Goal: Information Seeking & Learning: Learn about a topic

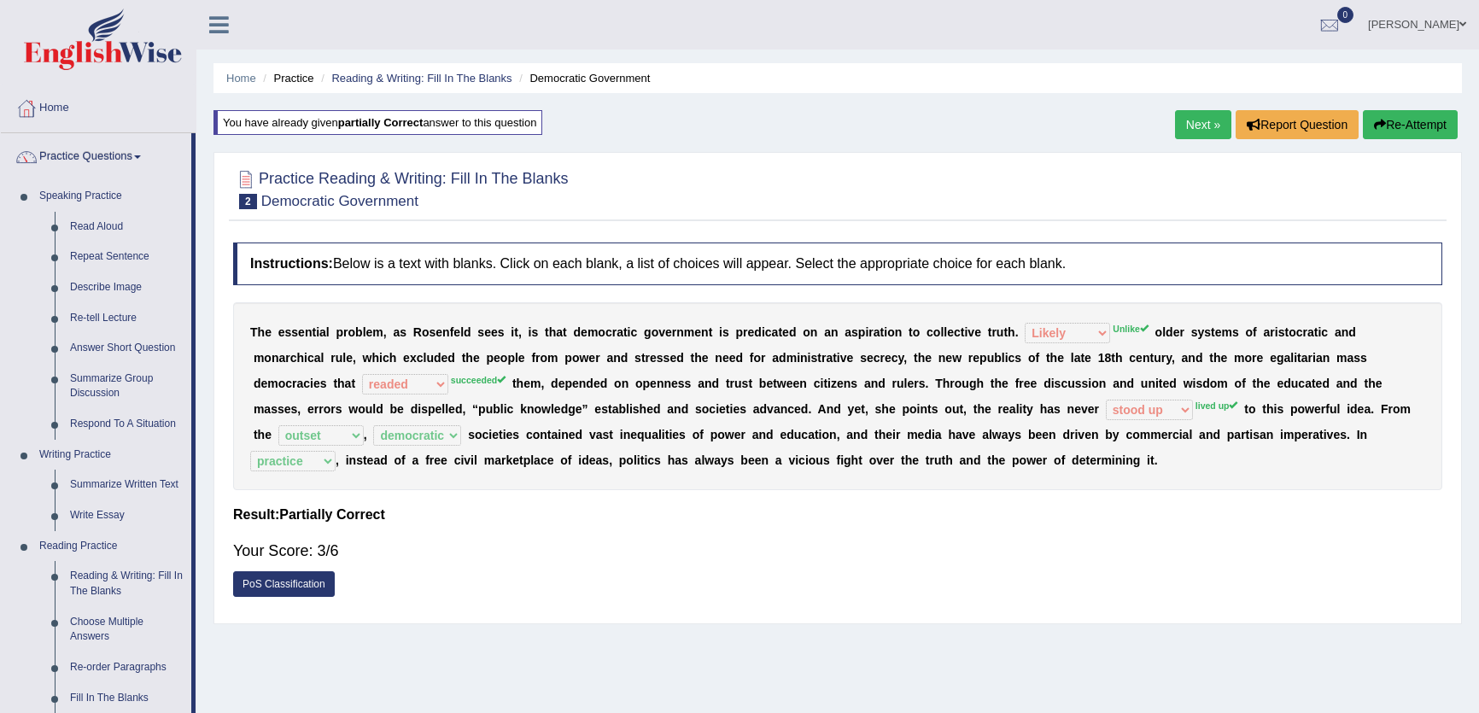
select select "Likely"
select select "readed"
select select "stood up"
select select "outset"
select select "democratic"
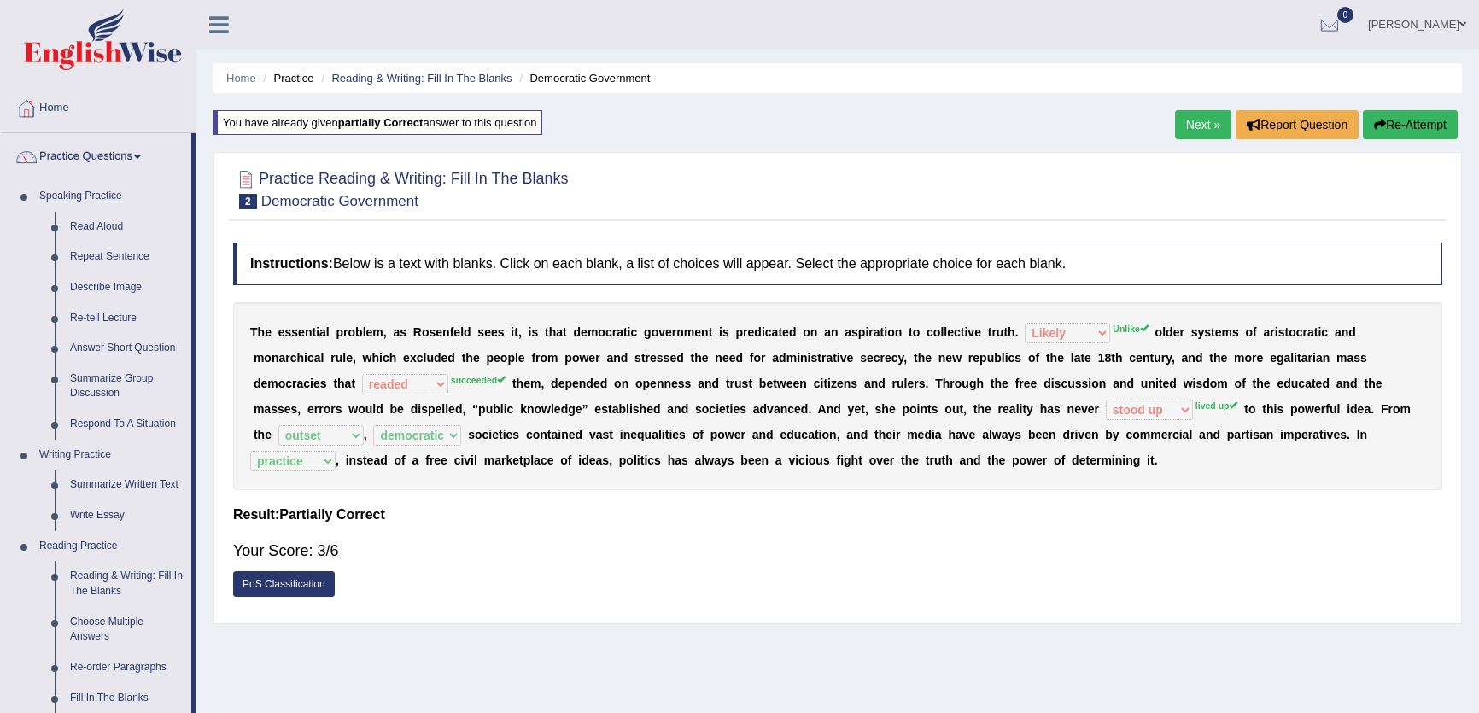
select select "practice"
click at [598, 58] on div "Home Practice Reading & Writing: Fill In The Blanks Democratic Government You h…" at bounding box center [837, 427] width 1282 height 854
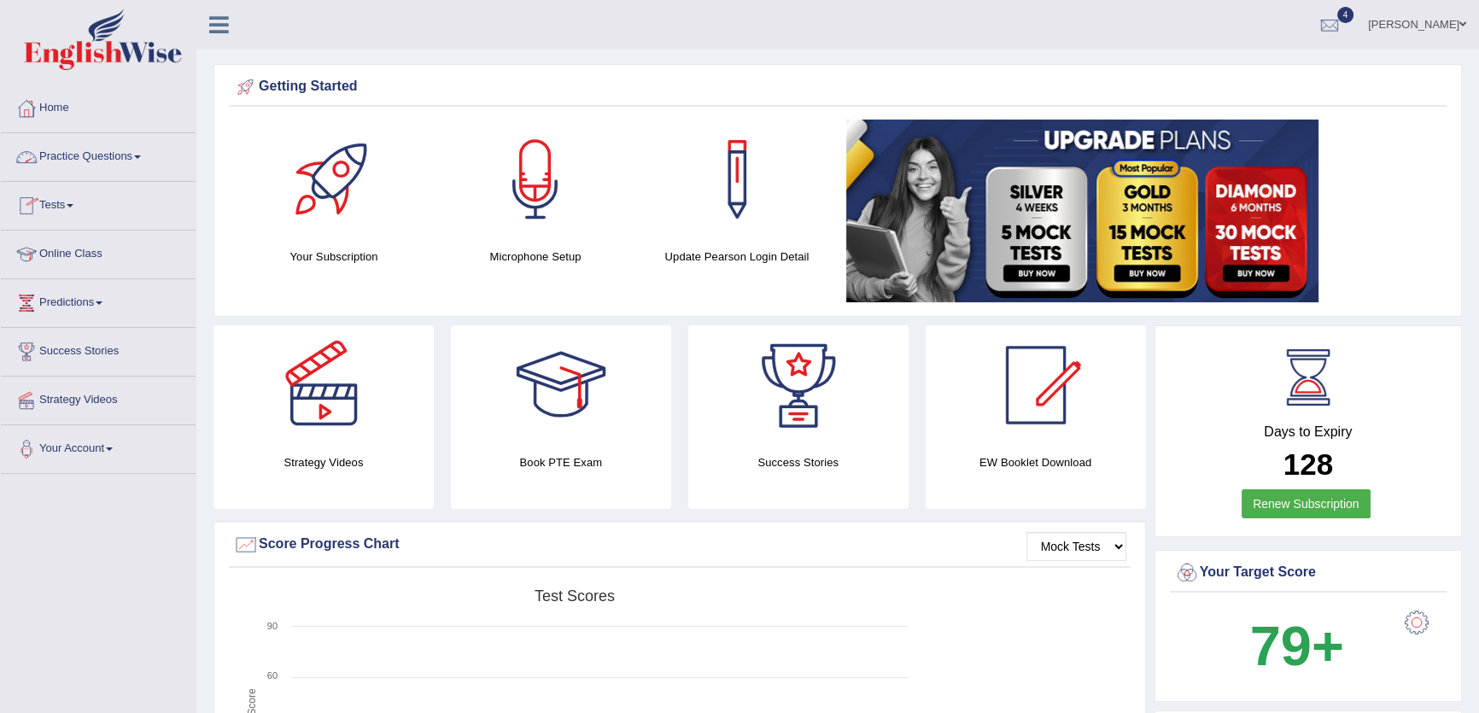
click at [65, 205] on link "Tests" at bounding box center [98, 203] width 195 height 43
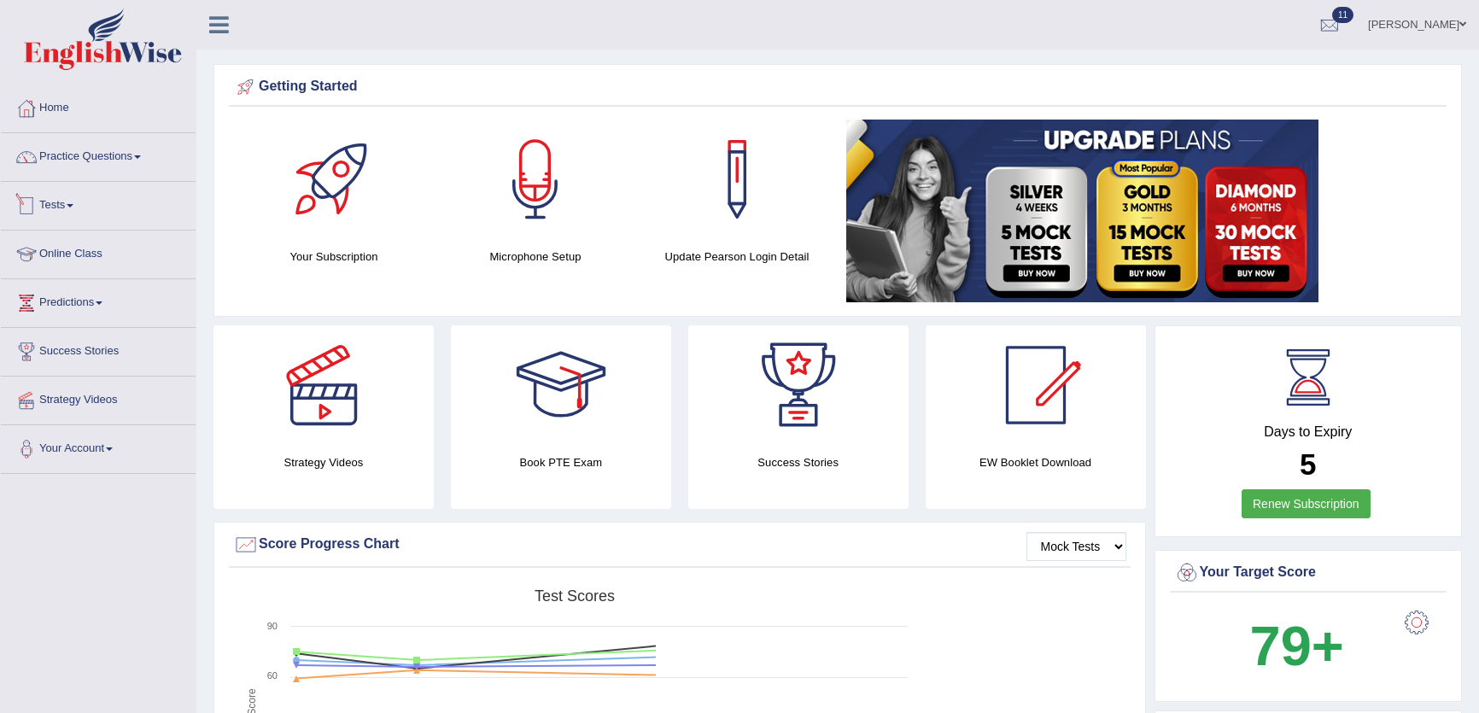
click at [73, 209] on link "Tests" at bounding box center [98, 203] width 195 height 43
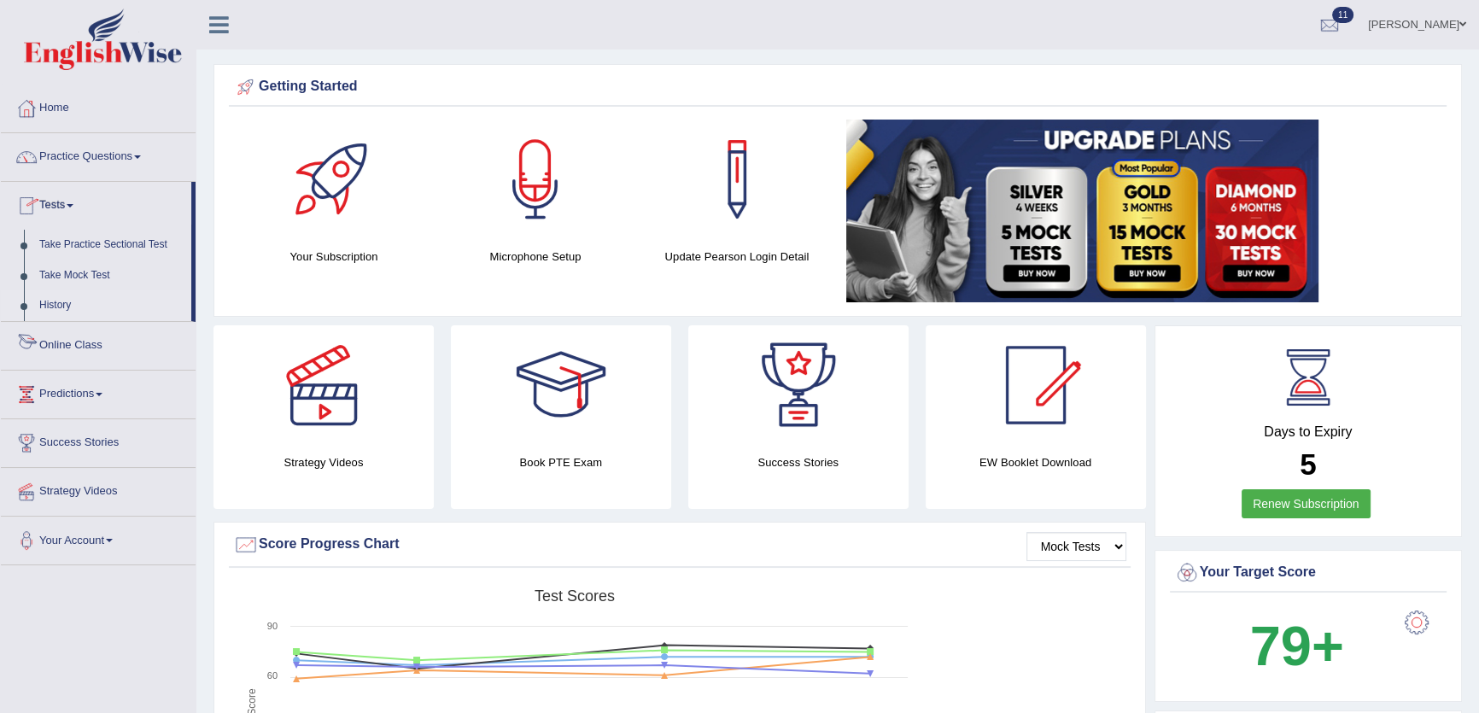
click at [48, 306] on link "History" at bounding box center [112, 305] width 160 height 31
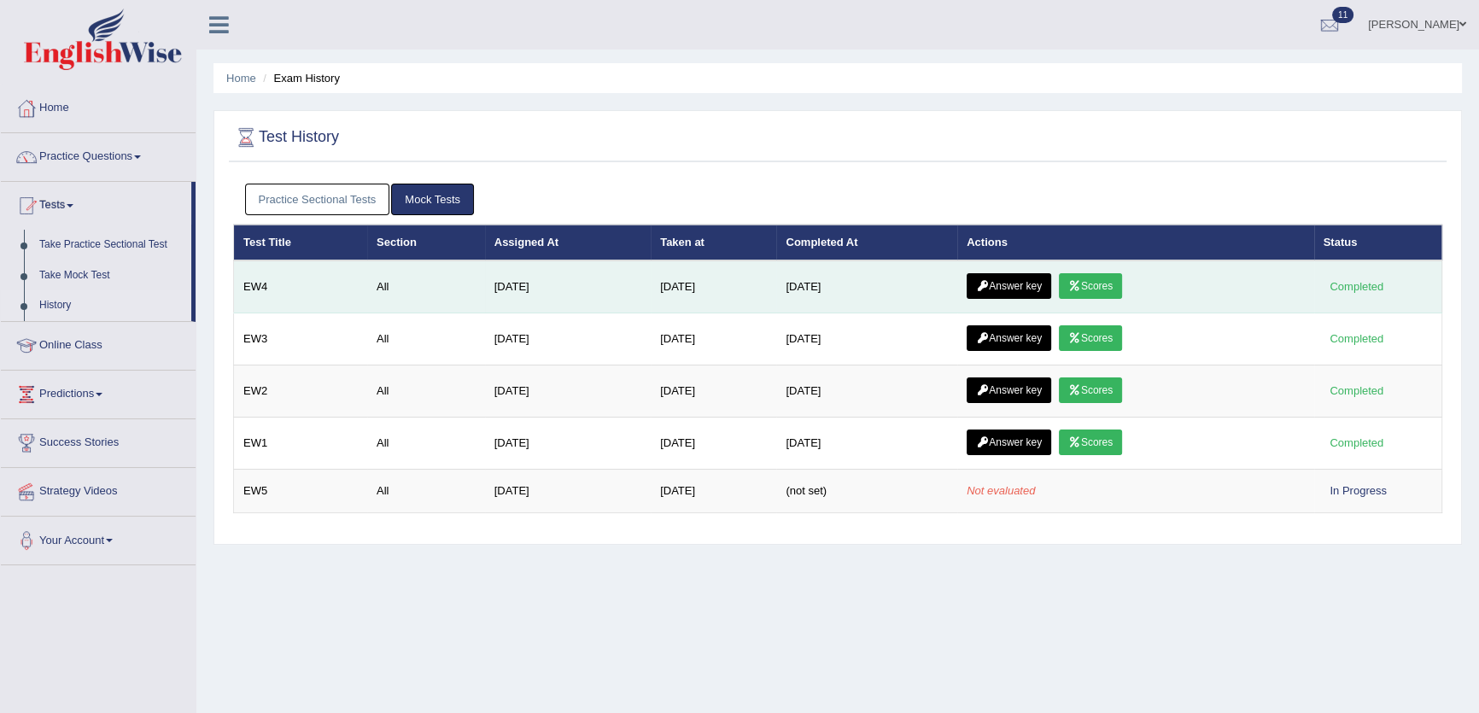
click at [1076, 286] on link "Scores" at bounding box center [1090, 286] width 63 height 26
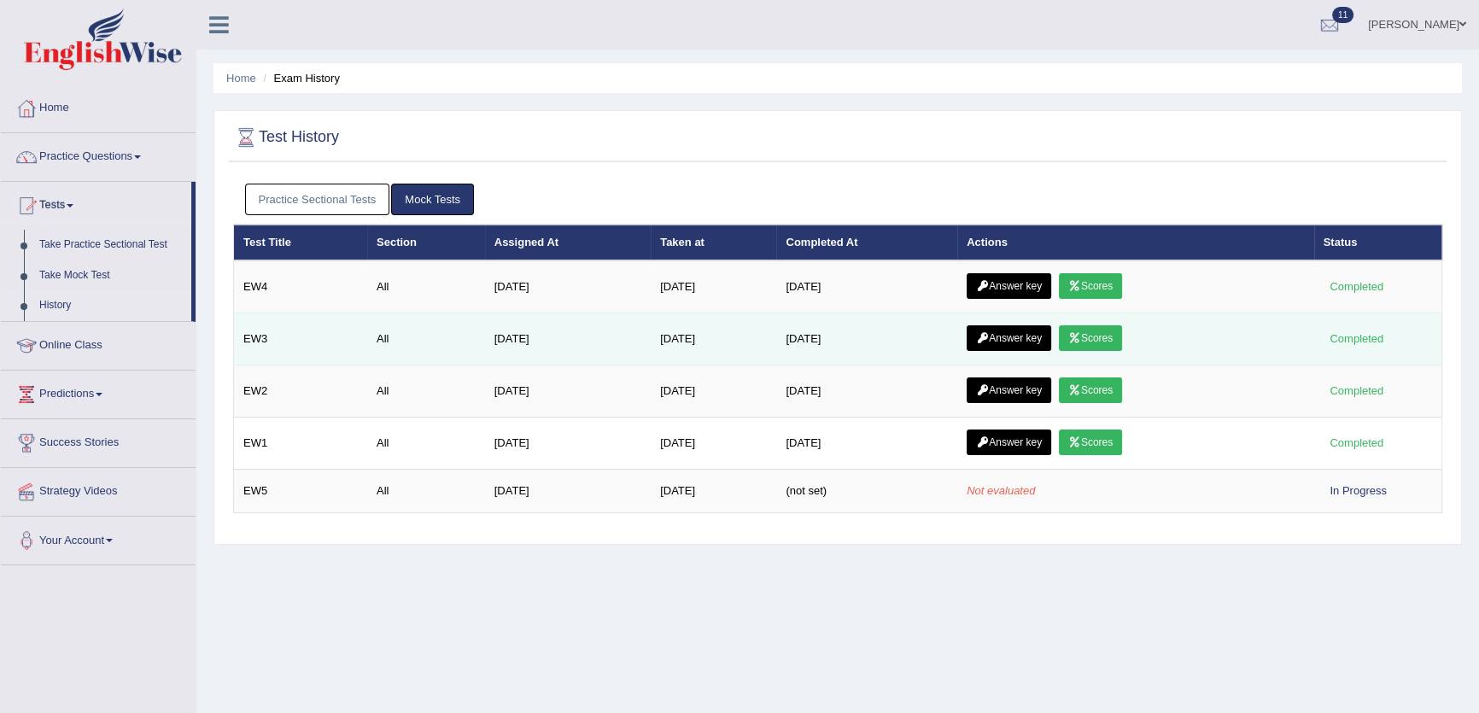
click at [1036, 341] on link "Answer key" at bounding box center [1008, 338] width 85 height 26
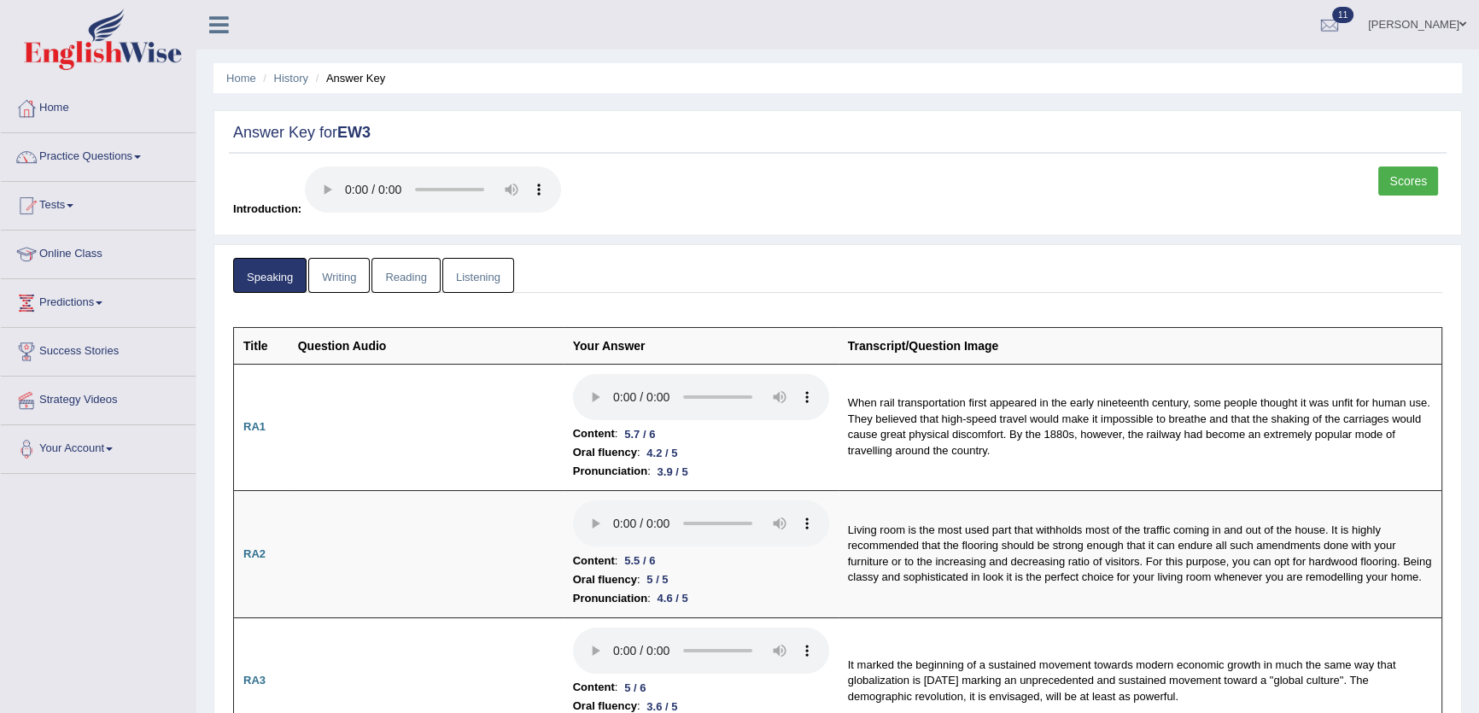
click at [414, 282] on link "Reading" at bounding box center [405, 275] width 68 height 35
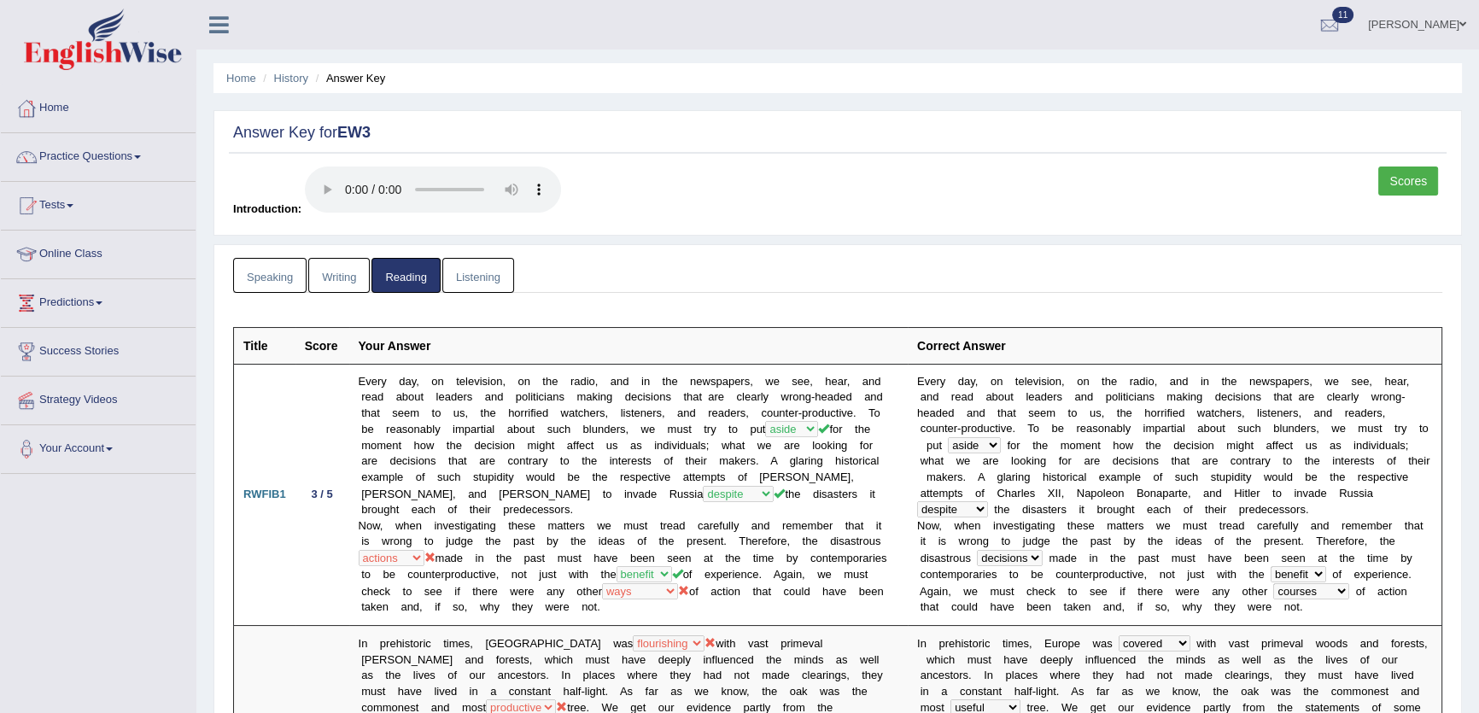
click at [285, 286] on link "Speaking" at bounding box center [269, 275] width 73 height 35
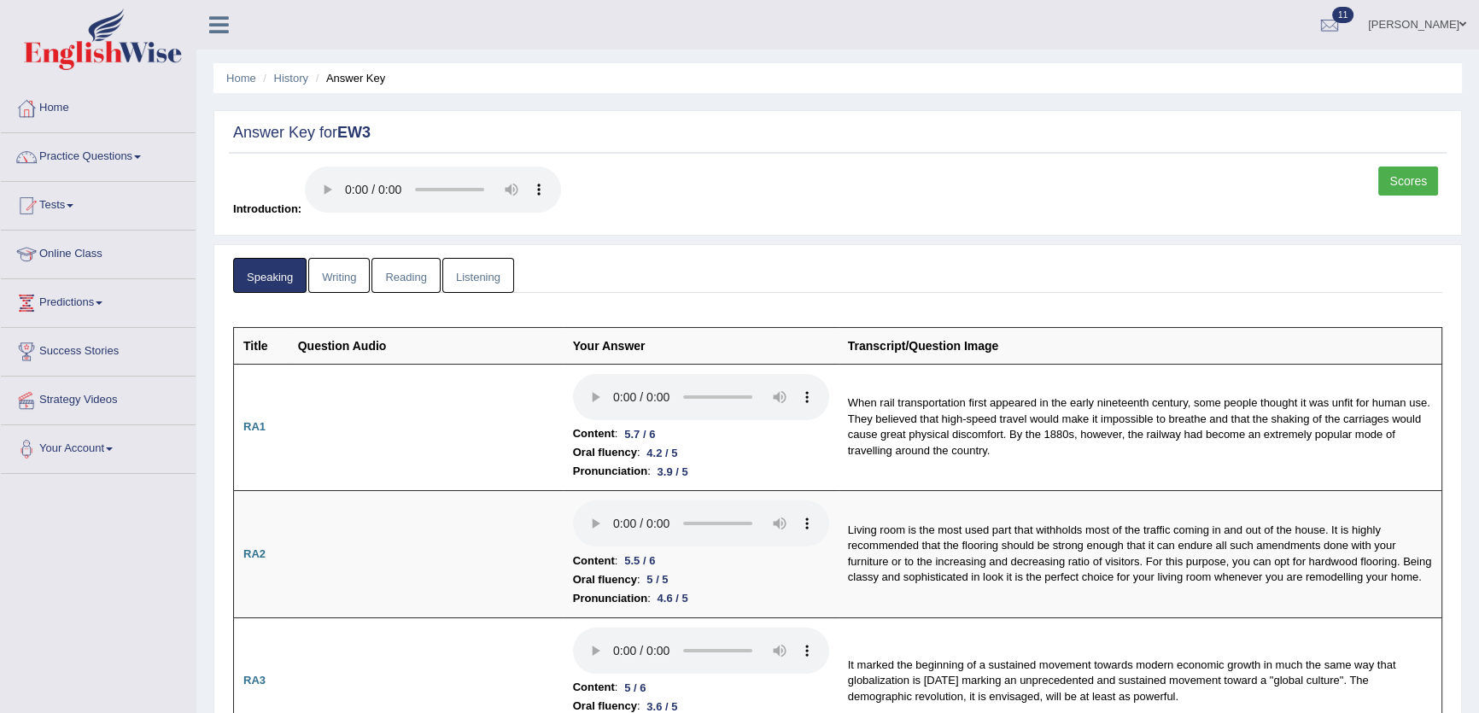
click at [759, 212] on div "Scores Introduction:" at bounding box center [837, 196] width 1217 height 60
click at [782, 212] on div "Scores Introduction:" at bounding box center [837, 196] width 1217 height 60
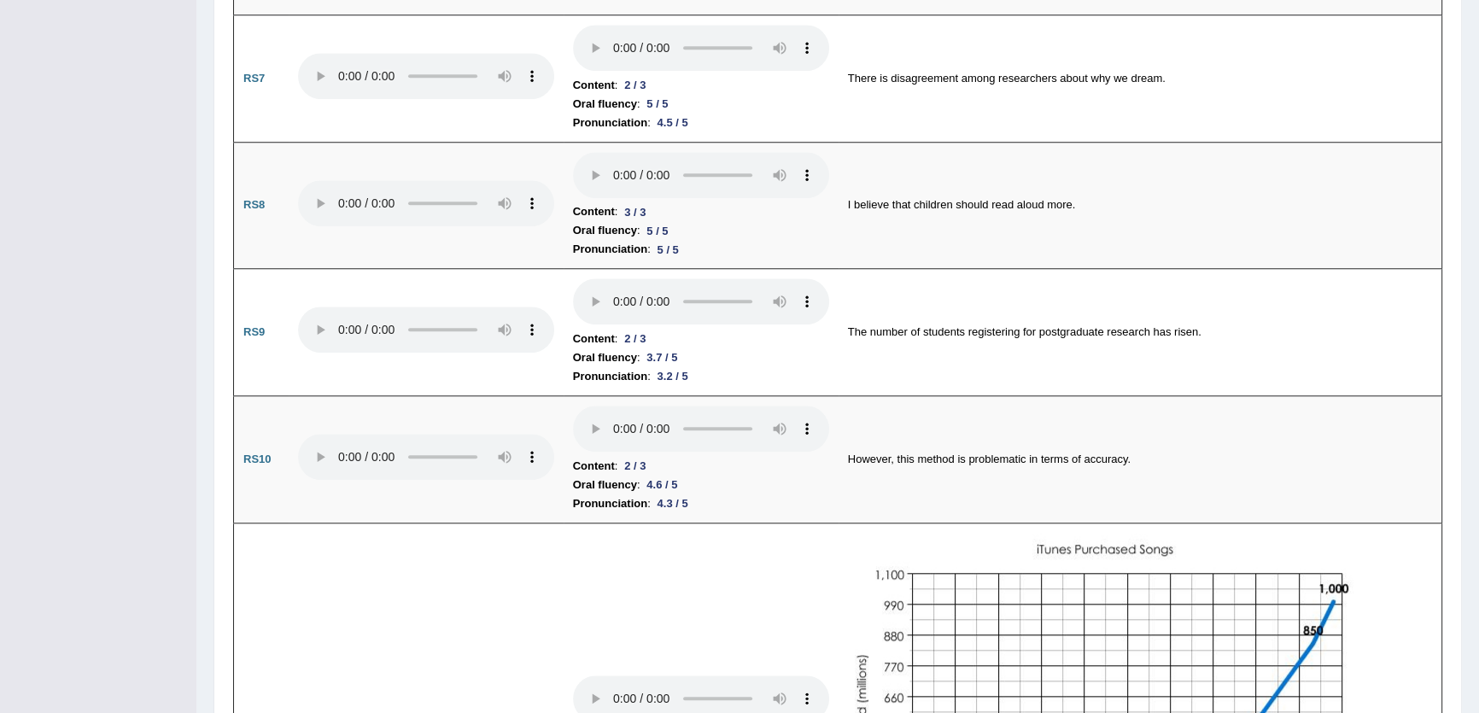
scroll to position [1933, 0]
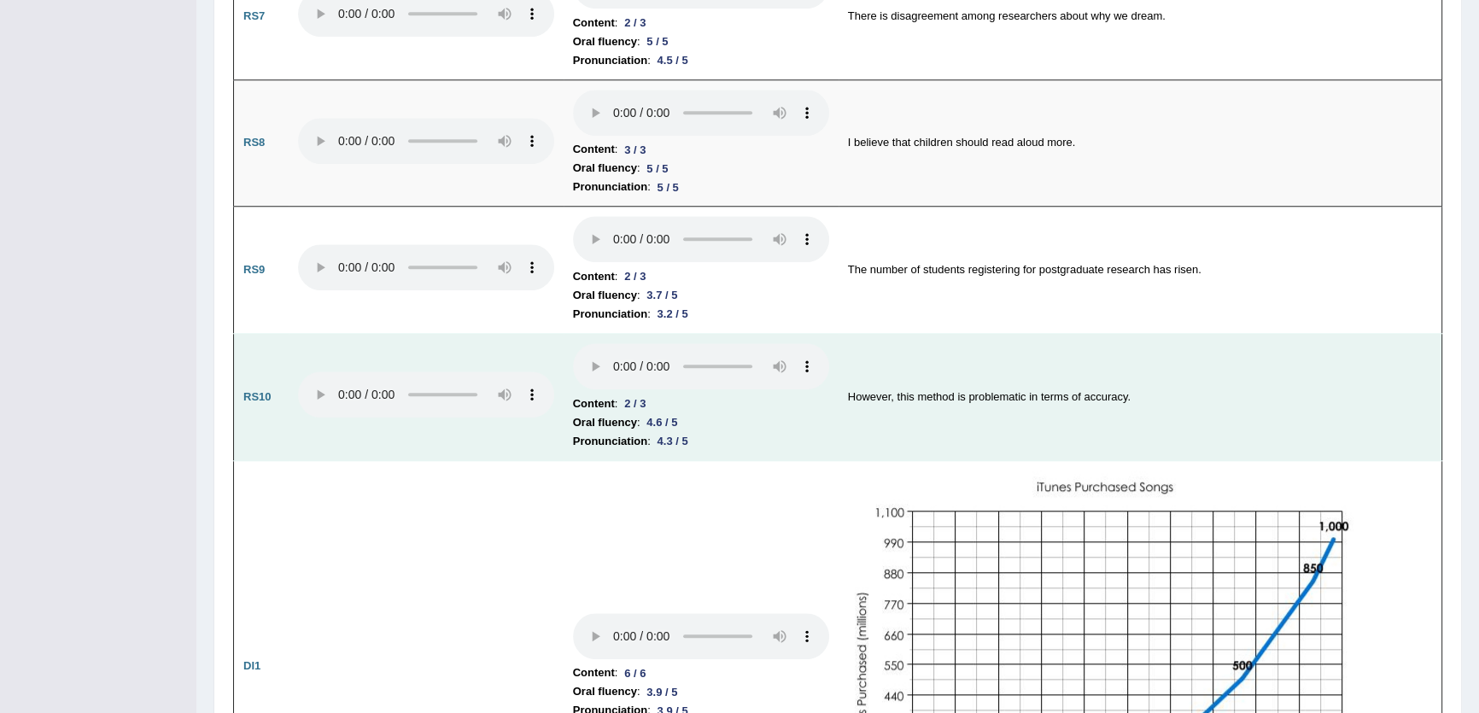
click at [912, 392] on td "However, this method is problematic in terms of accuracy." at bounding box center [1140, 397] width 604 height 127
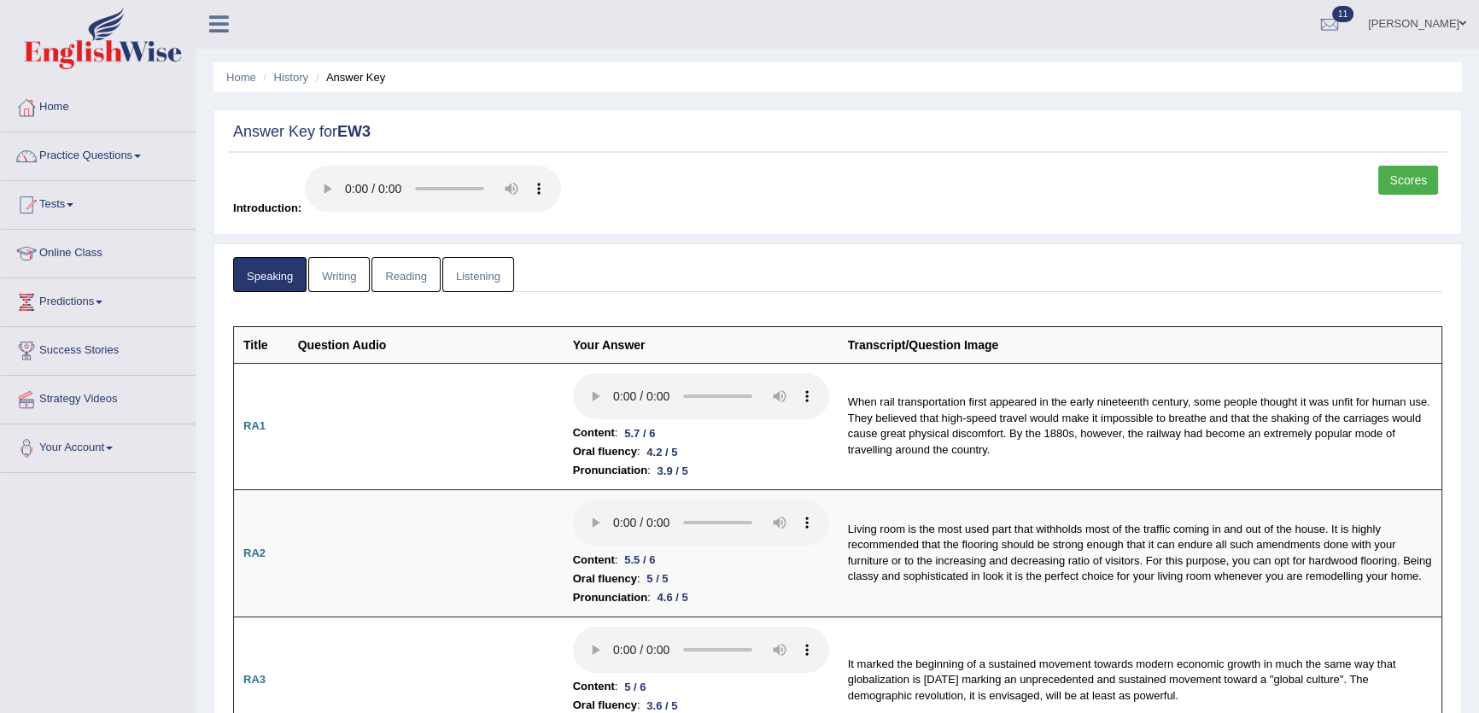
scroll to position [0, 0]
click at [338, 266] on link "Writing" at bounding box center [338, 275] width 61 height 35
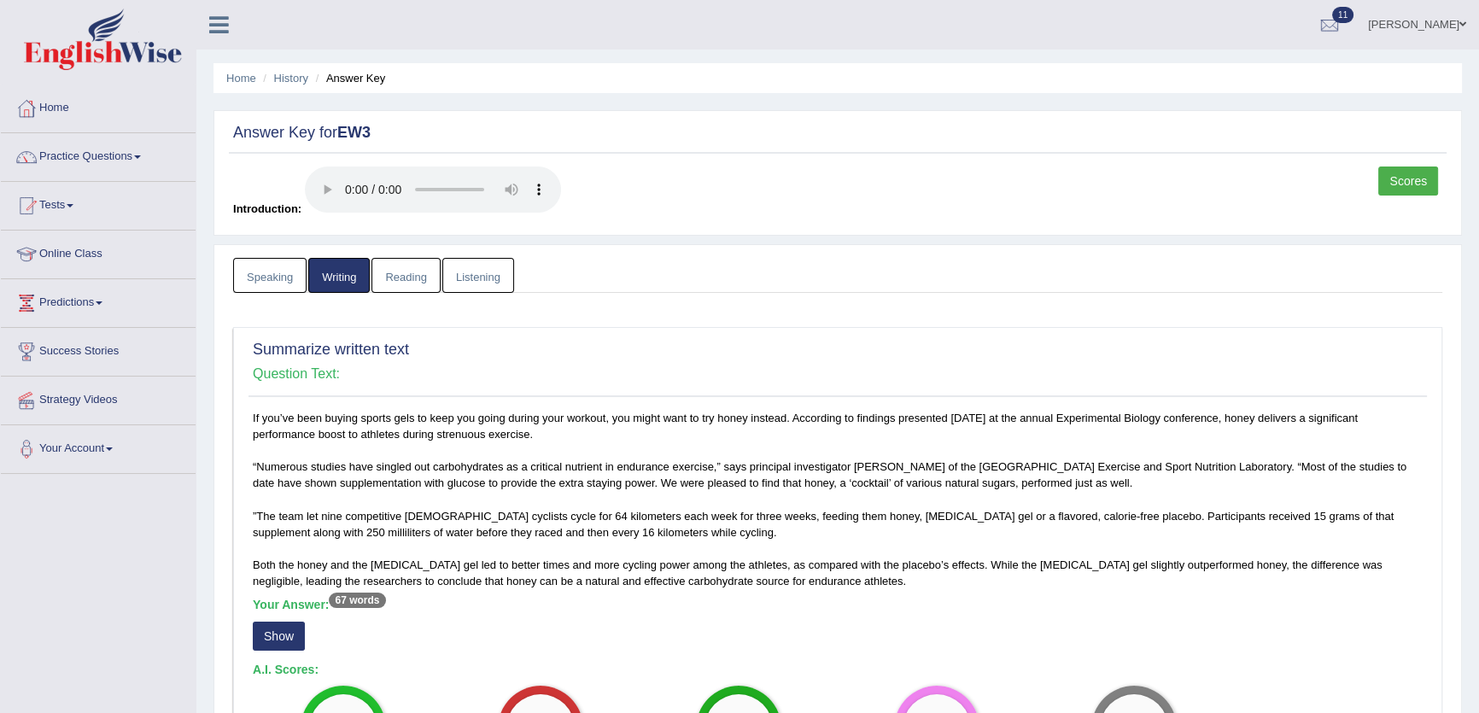
click at [425, 273] on link "Reading" at bounding box center [405, 275] width 68 height 35
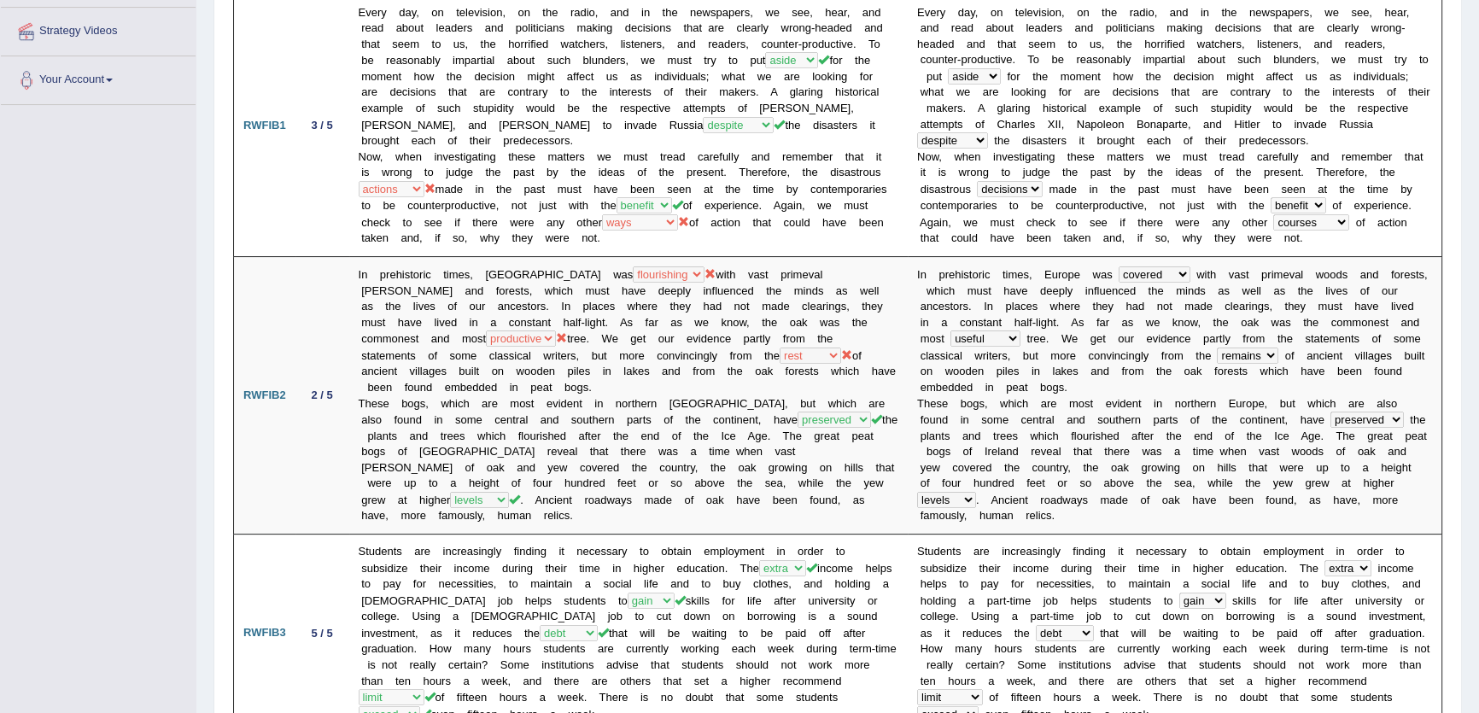
scroll to position [372, 0]
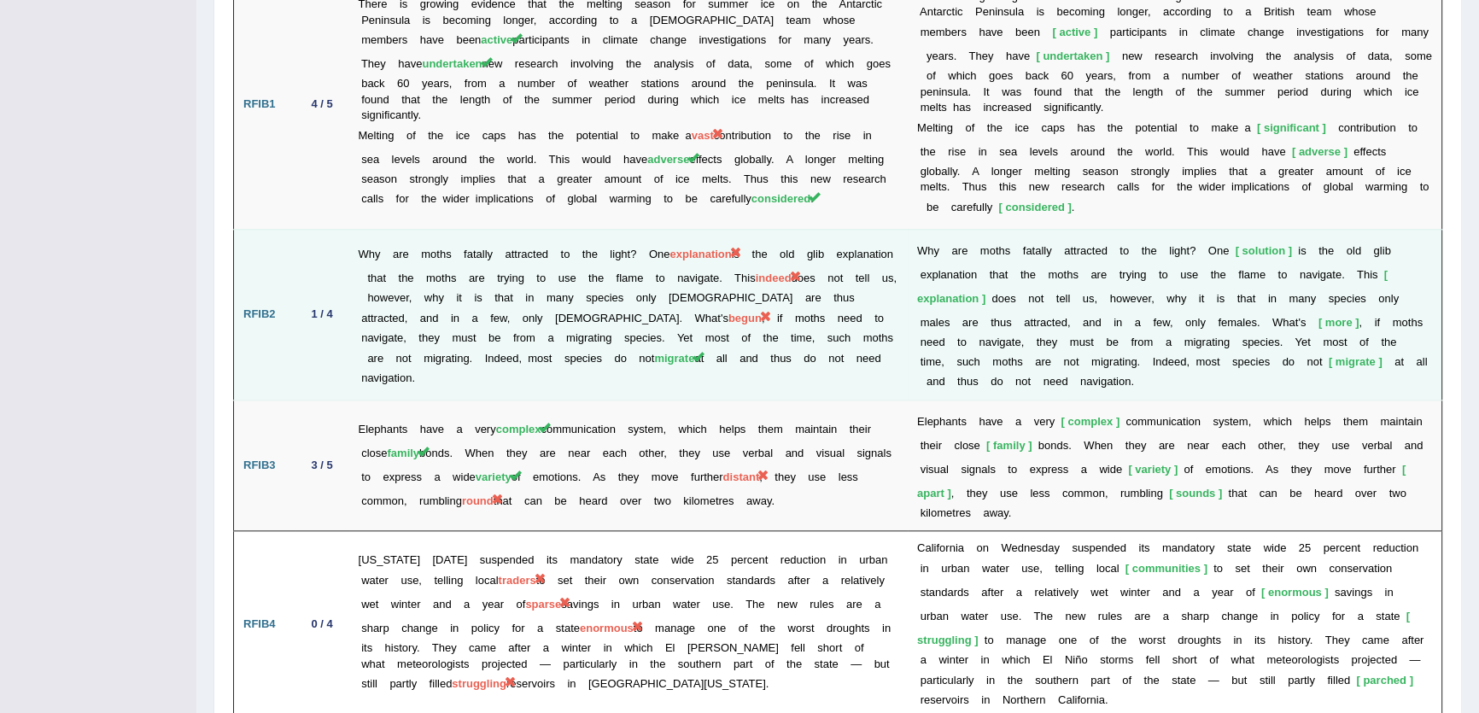
scroll to position [2607, 0]
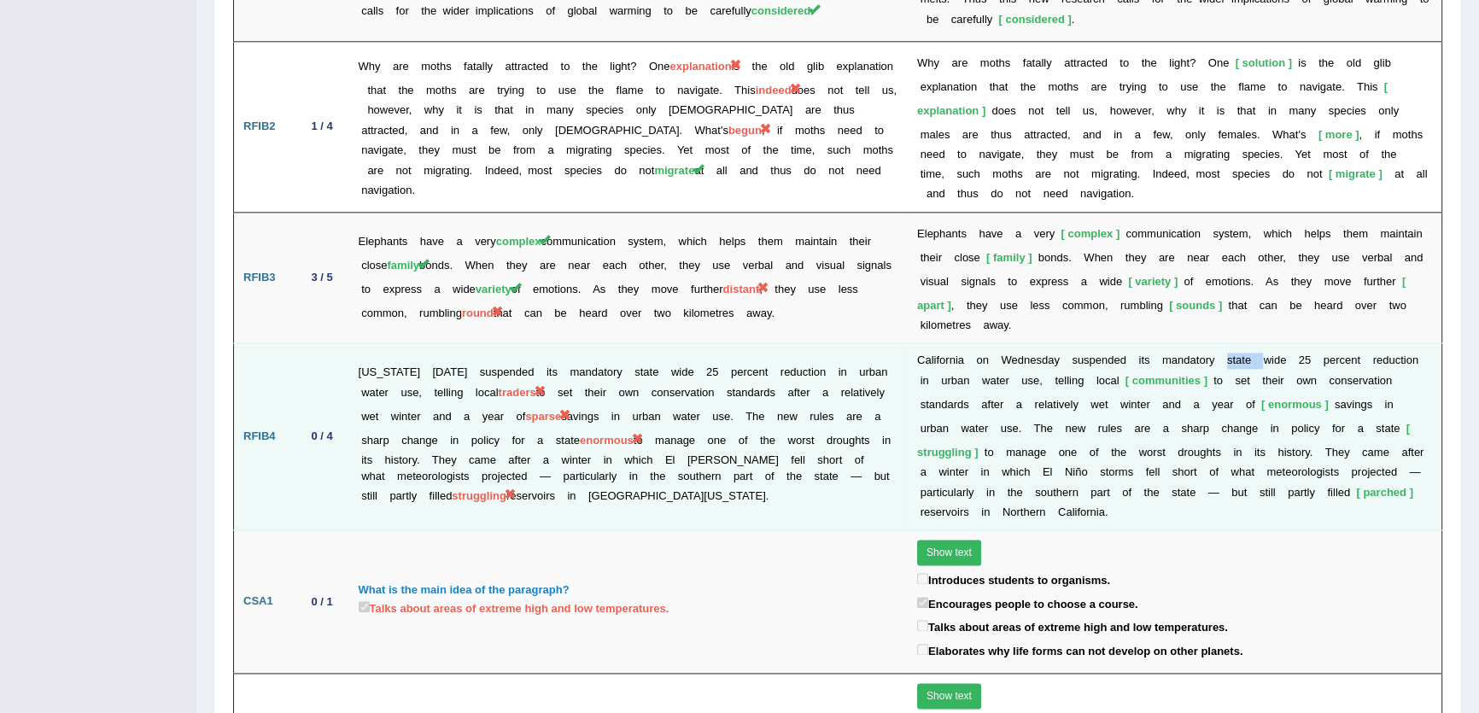
drag, startPoint x: 1213, startPoint y: 294, endPoint x: 1250, endPoint y: 292, distance: 36.8
click at [1250, 343] on td "C a l i f o r n i a o n W e d n e s d a y s u s p e n d e d i t s m a n d a t o…" at bounding box center [1175, 436] width 534 height 187
drag, startPoint x: 422, startPoint y: 346, endPoint x: 489, endPoint y: 352, distance: 67.7
click at [489, 352] on td "California on Wednesday suspended its mandatory state wide 25 percent reduction…" at bounding box center [628, 436] width 558 height 187
drag, startPoint x: 399, startPoint y: 392, endPoint x: 472, endPoint y: 392, distance: 73.4
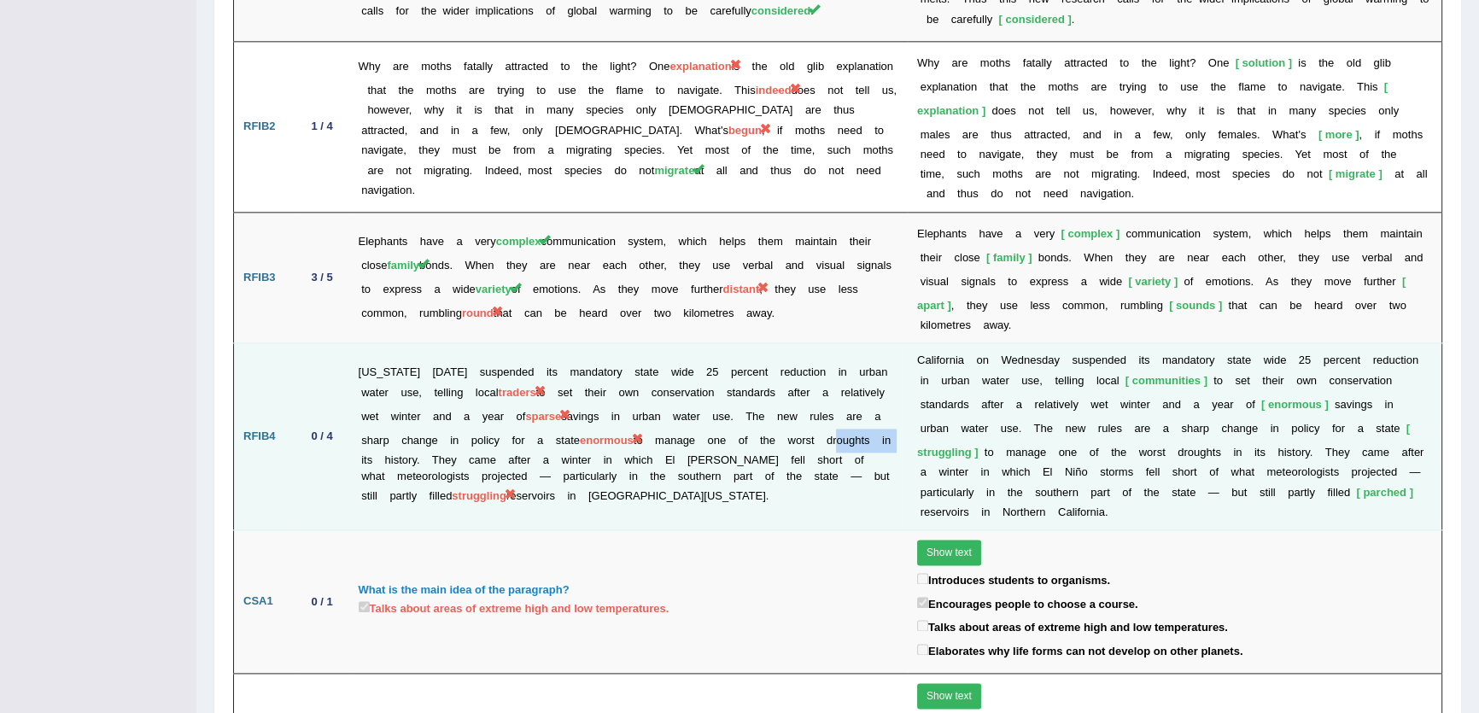
click at [467, 392] on td "California on Wednesday suspended its mandatory state wide 25 percent reduction…" at bounding box center [628, 436] width 558 height 187
drag, startPoint x: 548, startPoint y: 433, endPoint x: 606, endPoint y: 433, distance: 58.1
click at [606, 433] on td "California on Wednesday suspended its mandatory state wide 25 percent reduction…" at bounding box center [628, 436] width 558 height 187
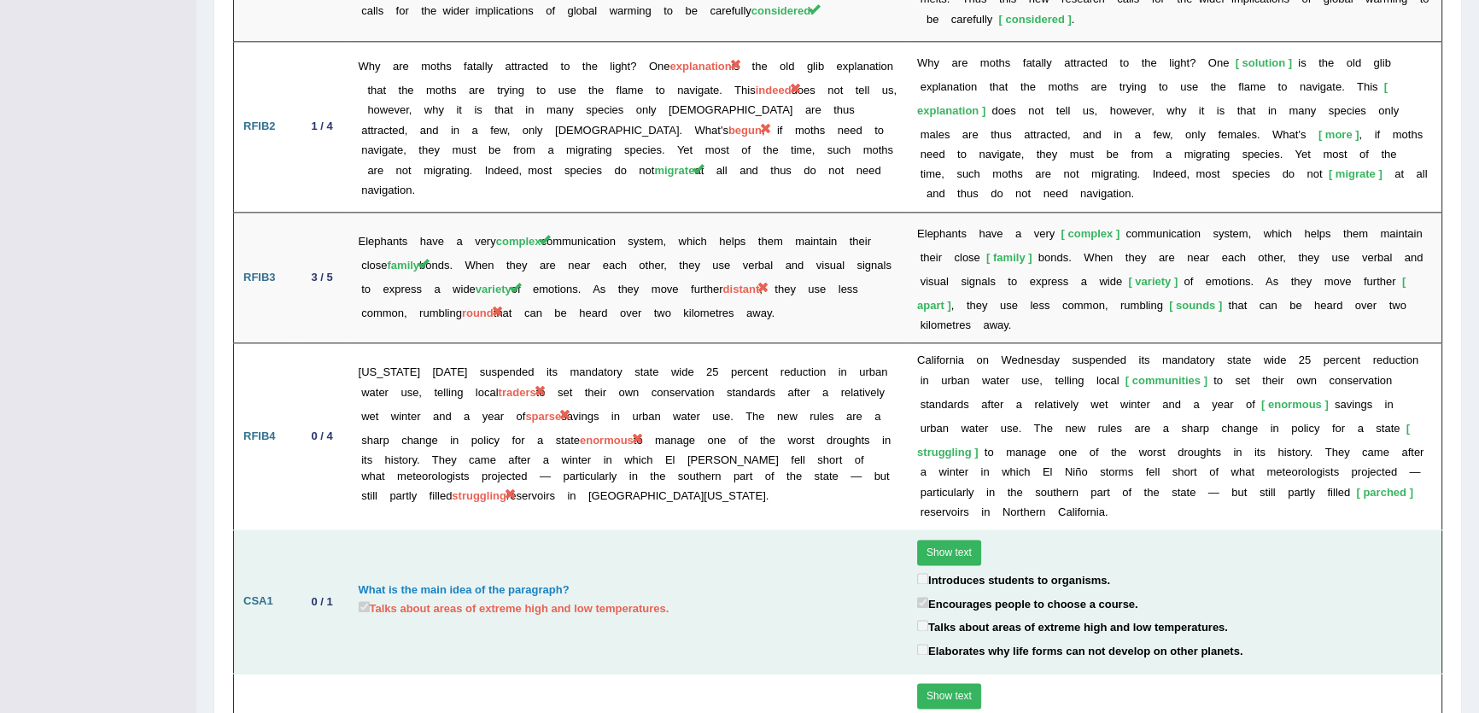
click at [619, 530] on td "What is the main idea of the paragraph? Talks about areas of extreme high and l…" at bounding box center [628, 601] width 558 height 143
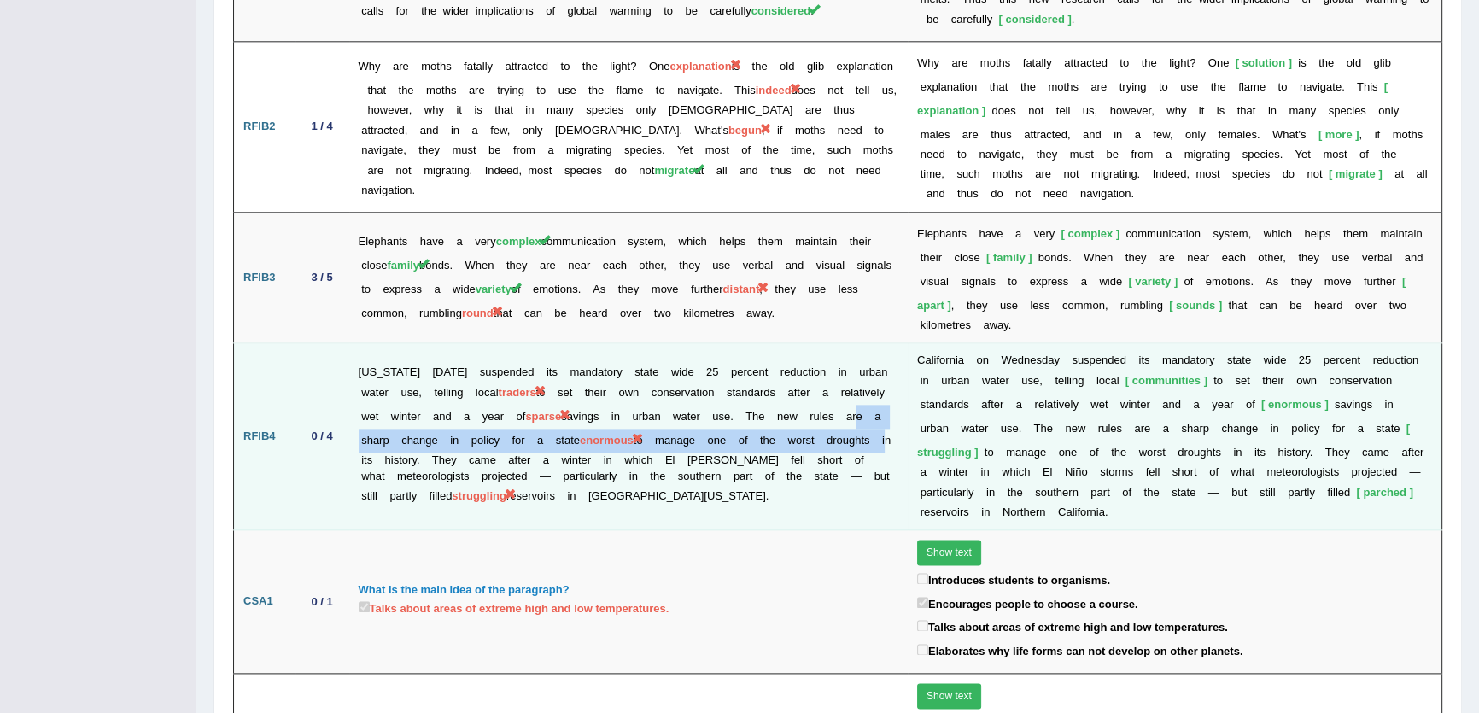
drag, startPoint x: 400, startPoint y: 385, endPoint x: 451, endPoint y: 400, distance: 52.7
click at [451, 400] on td "California on Wednesday suspended its mandatory state wide 25 percent reduction…" at bounding box center [628, 436] width 558 height 187
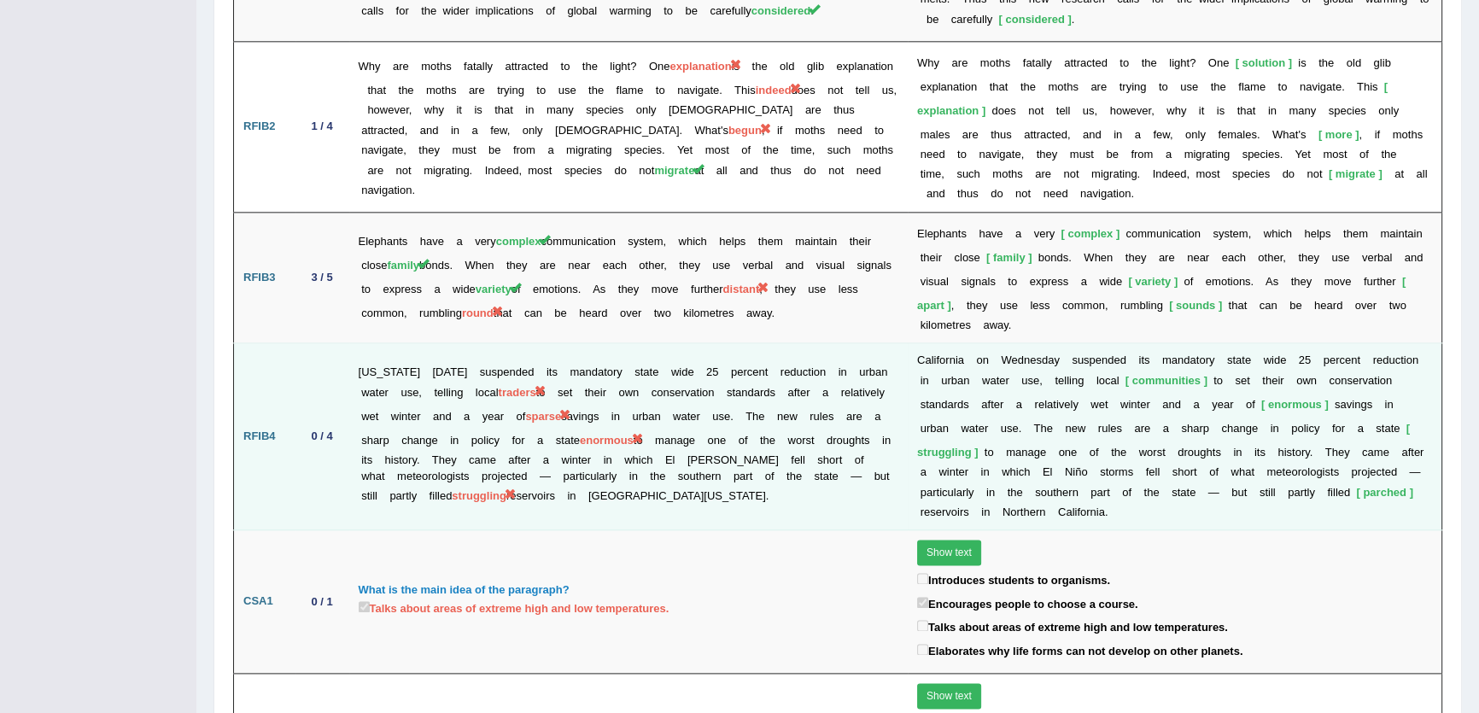
click at [452, 411] on td "California on Wednesday suspended its mandatory state wide 25 percent reduction…" at bounding box center [628, 436] width 558 height 187
drag, startPoint x: 395, startPoint y: 392, endPoint x: 455, endPoint y: 392, distance: 59.8
click at [455, 392] on td "California on Wednesday suspended its mandatory state wide 25 percent reduction…" at bounding box center [628, 436] width 558 height 187
drag, startPoint x: 610, startPoint y: 426, endPoint x: 657, endPoint y: 431, distance: 48.1
click at [657, 431] on td "California on Wednesday suspended its mandatory state wide 25 percent reduction…" at bounding box center [628, 436] width 558 height 187
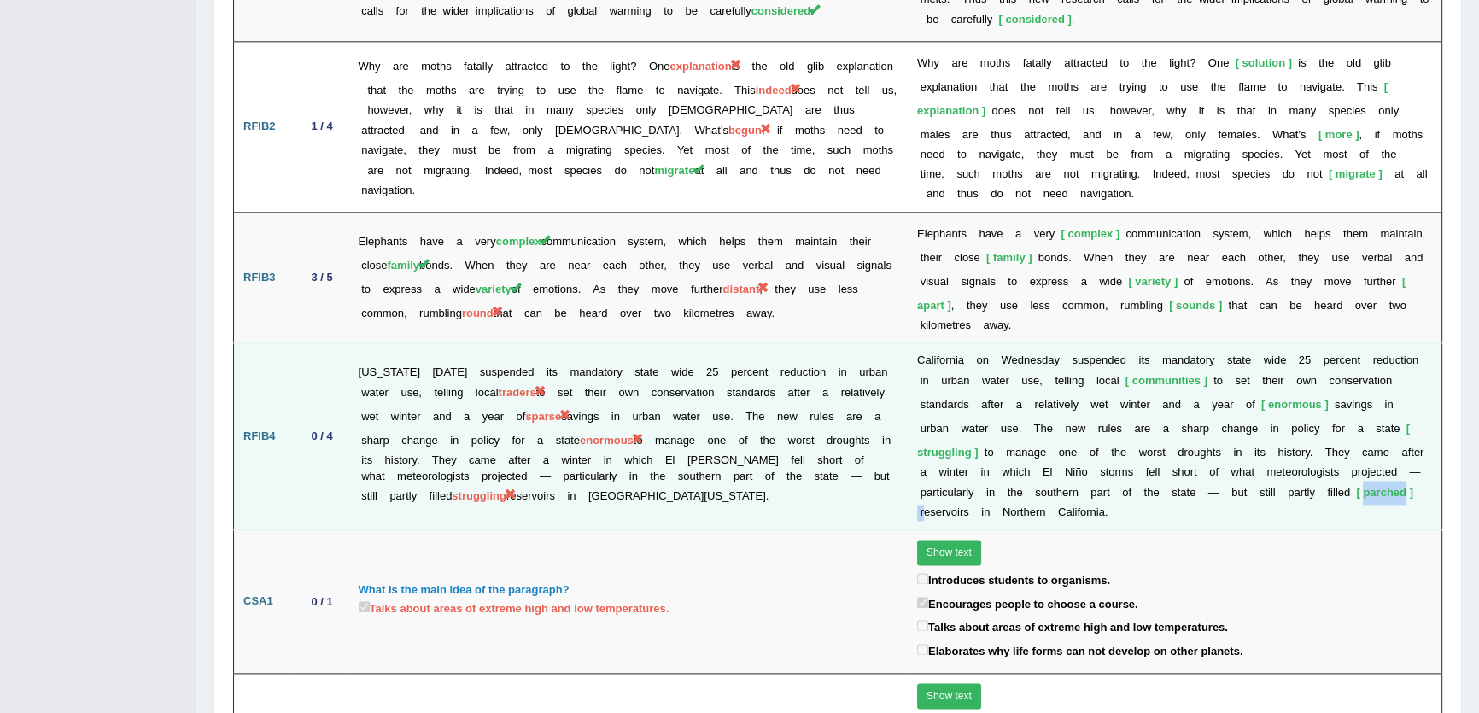
drag, startPoint x: 1262, startPoint y: 420, endPoint x: 1325, endPoint y: 427, distance: 63.5
click at [1325, 427] on td "C a l i f o r n i a o n W e d n e s d a y s u s p e n d e d i t s m a n d a t o…" at bounding box center [1175, 436] width 534 height 187
drag, startPoint x: 392, startPoint y: 394, endPoint x: 461, endPoint y: 397, distance: 69.2
click at [461, 397] on td "California on Wednesday suspended its mandatory state wide 25 percent reduction…" at bounding box center [628, 436] width 558 height 187
drag, startPoint x: 555, startPoint y: 423, endPoint x: 638, endPoint y: 421, distance: 82.8
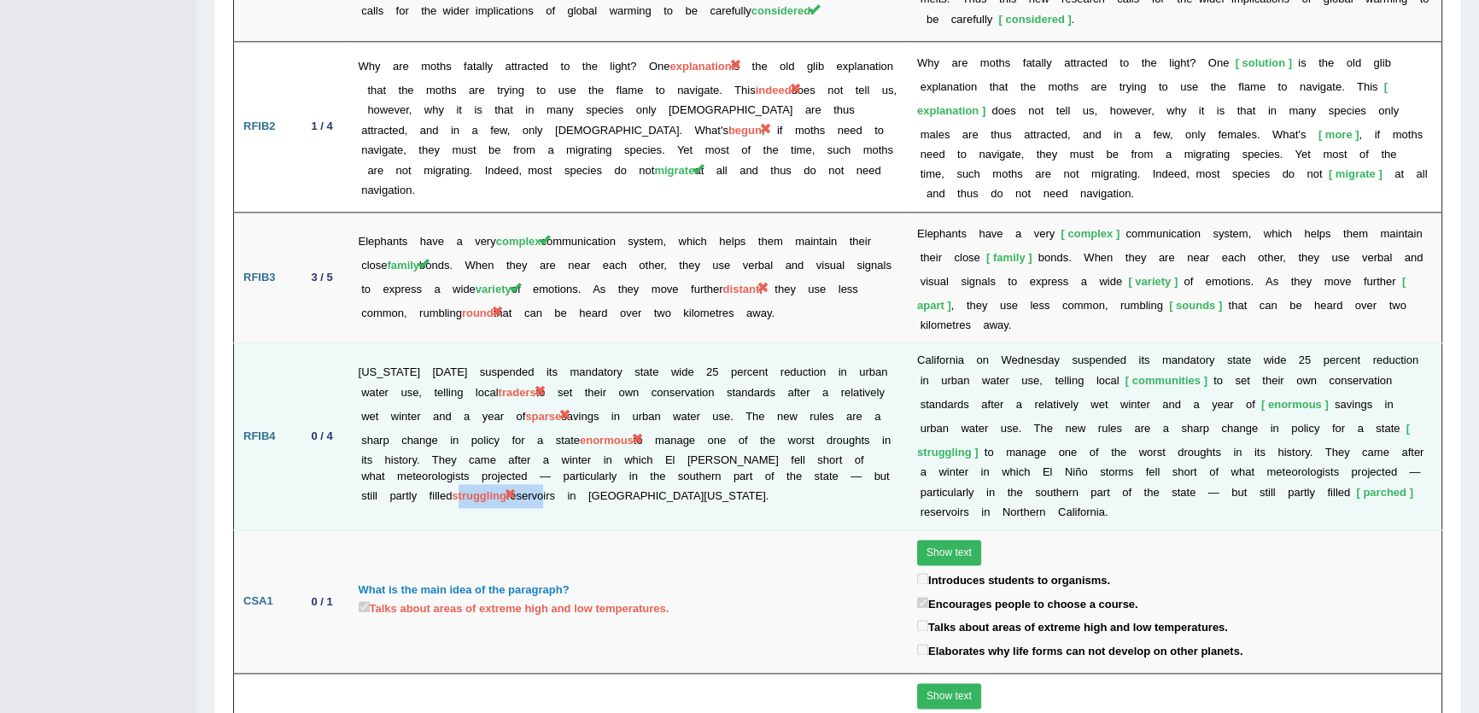
click at [638, 421] on td "California on Wednesday suspended its mandatory state wide 25 percent reduction…" at bounding box center [628, 436] width 558 height 187
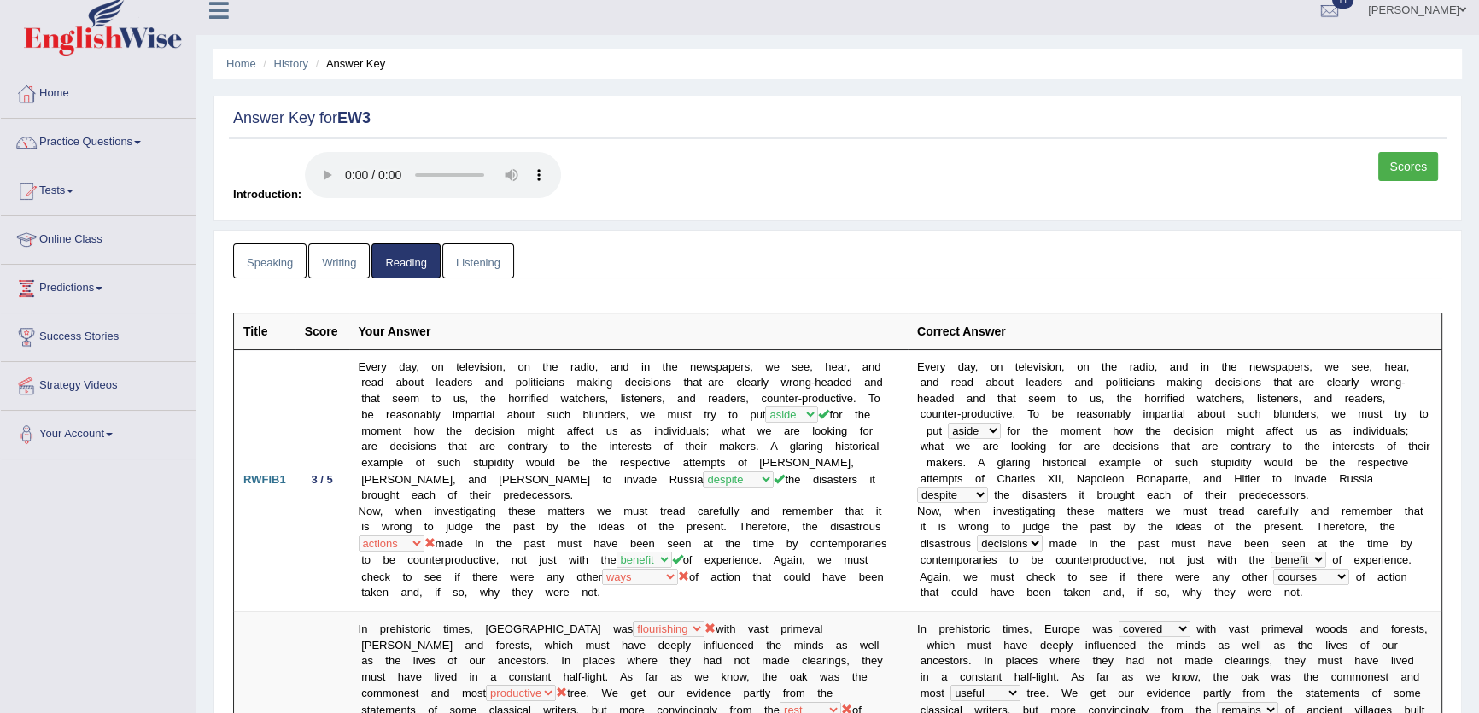
scroll to position [0, 0]
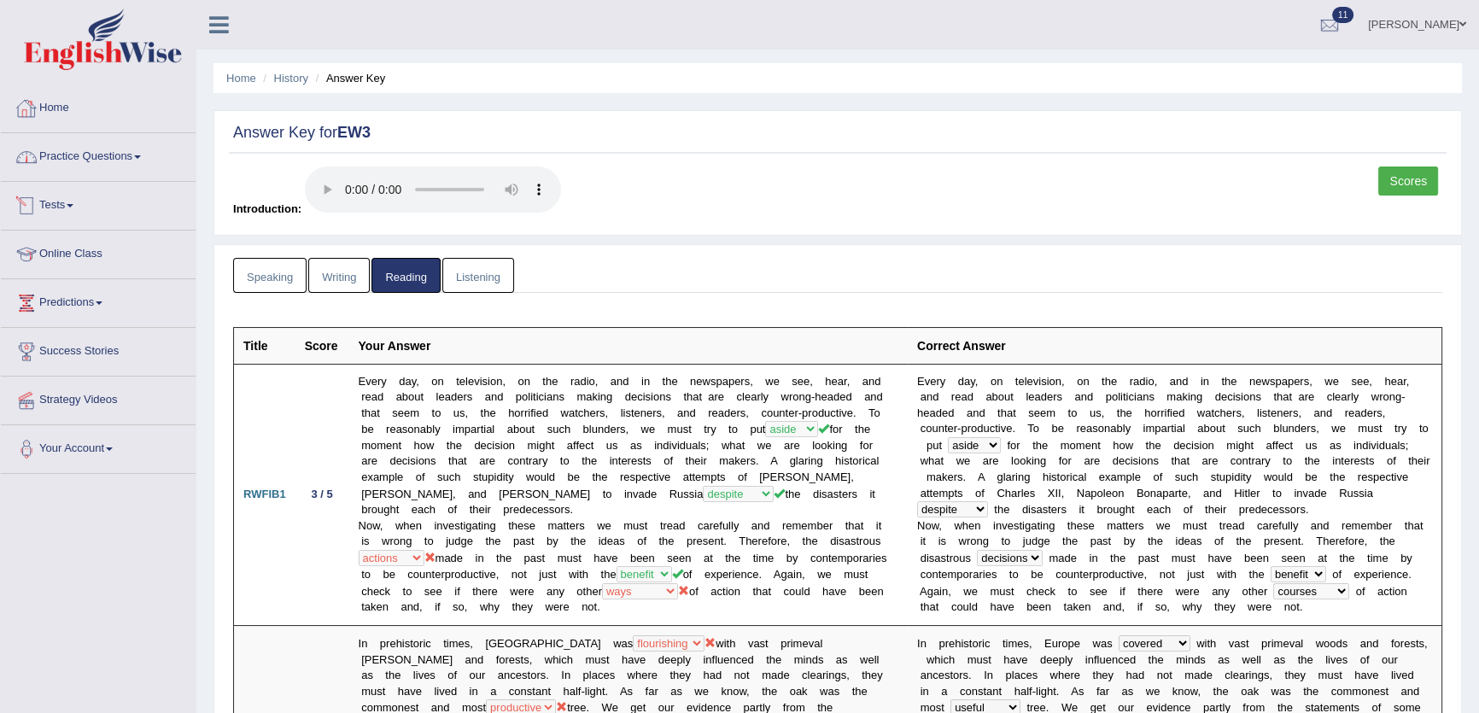
click at [32, 115] on div at bounding box center [27, 109] width 26 height 26
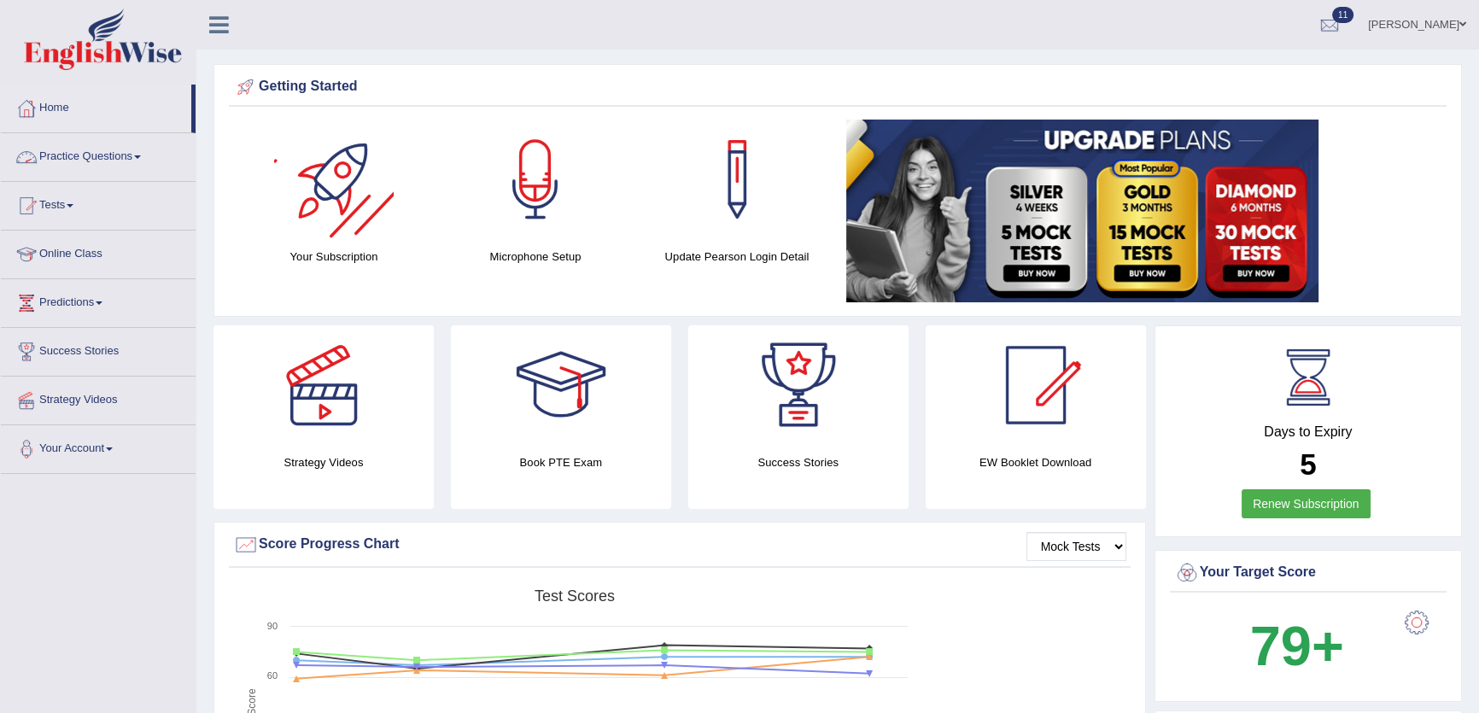
click at [92, 179] on li "Practice Questions Speaking Practice Read Aloud Repeat Sentence Describe Image …" at bounding box center [98, 157] width 195 height 49
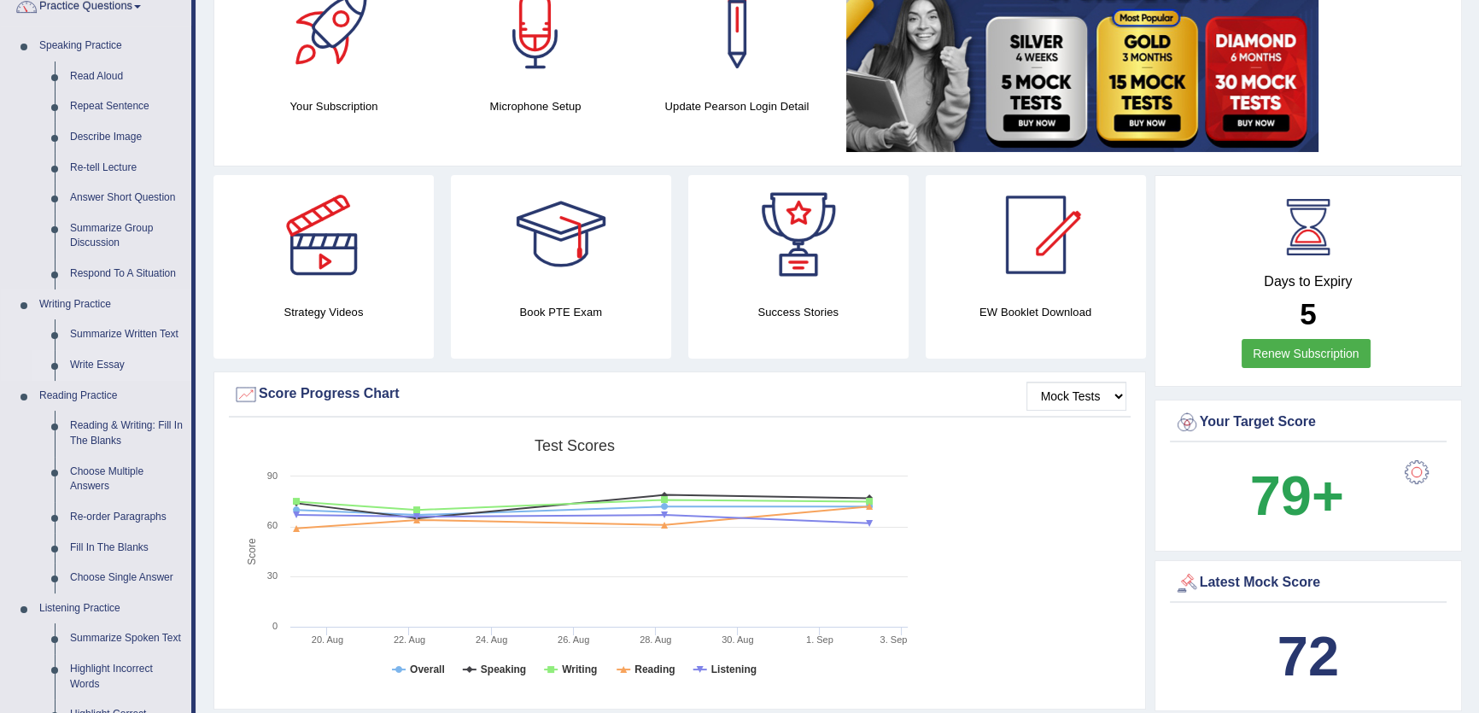
scroll to position [232, 0]
